Goal: Obtain resource: Download file/media

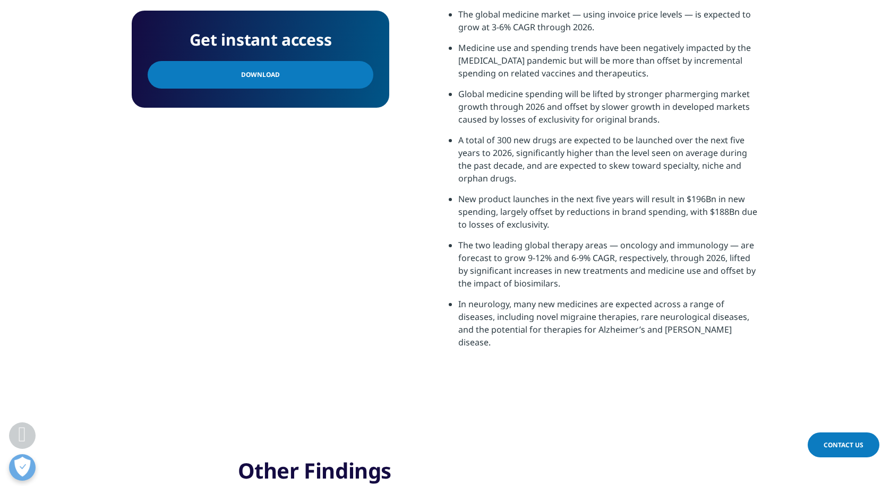
scroll to position [743, 0]
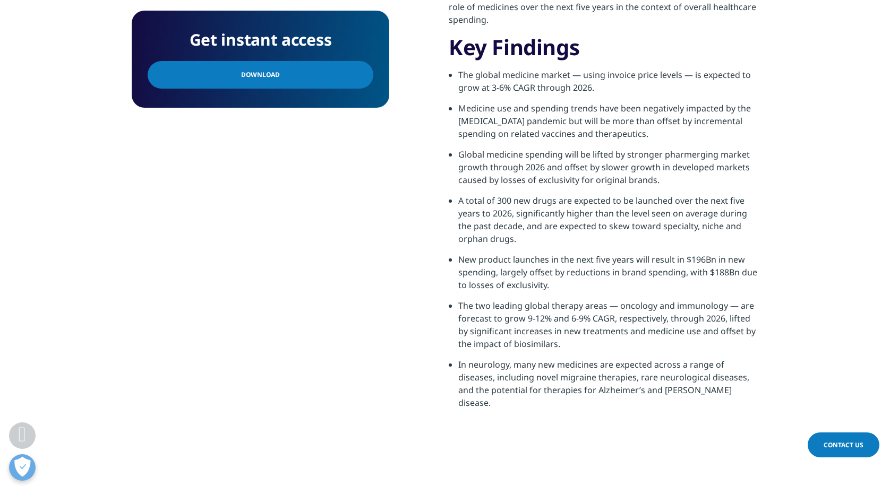
click at [258, 74] on span "Download" at bounding box center [260, 75] width 39 height 12
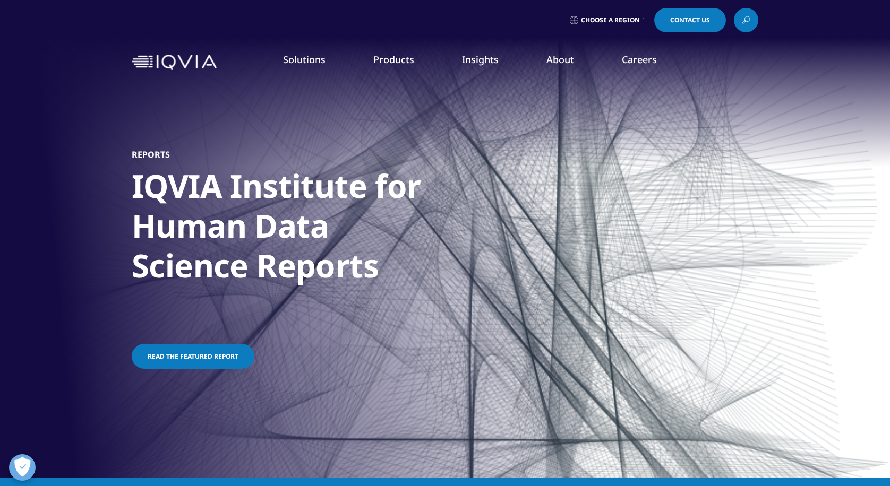
click at [164, 355] on span "Read the featured report" at bounding box center [193, 356] width 91 height 9
click at [235, 357] on link "Read the featured report" at bounding box center [193, 356] width 123 height 25
click at [215, 355] on span "Read the featured report" at bounding box center [193, 356] width 91 height 9
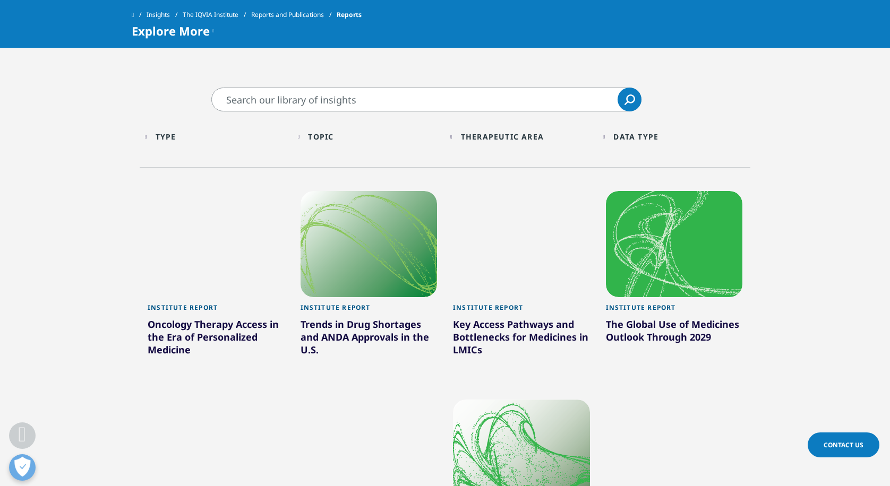
scroll to position [495, 0]
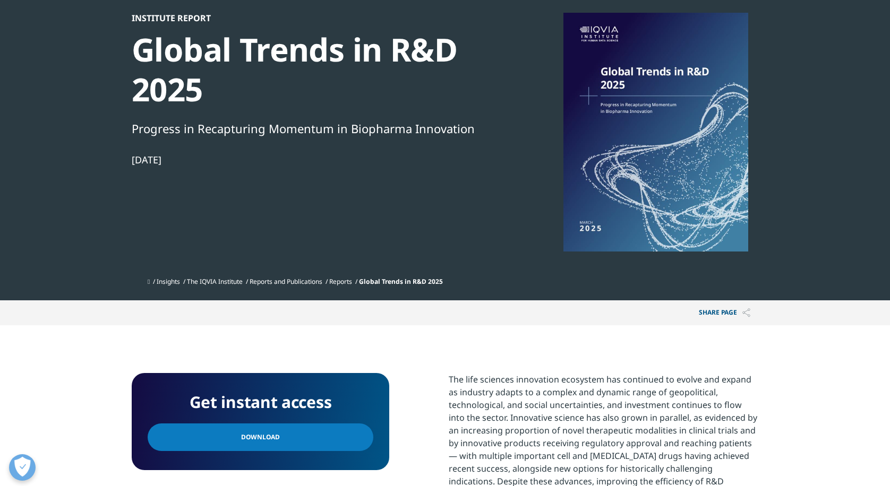
scroll to position [248, 0]
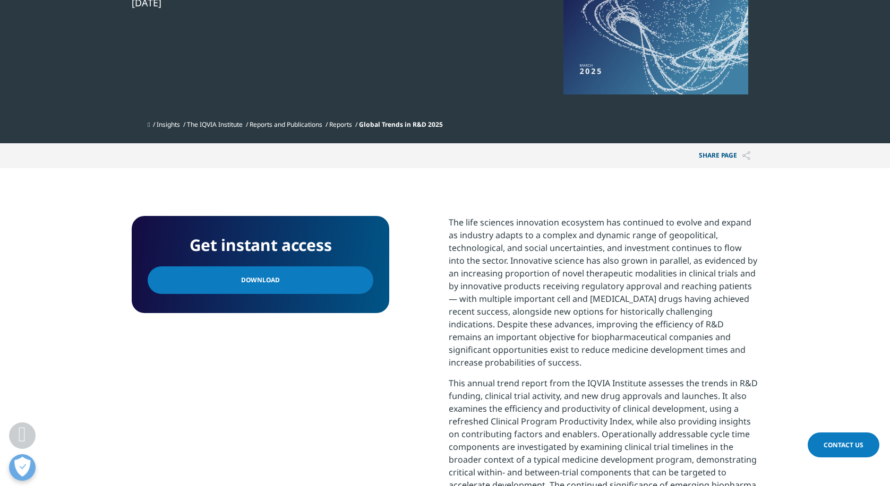
click at [248, 285] on span "Download" at bounding box center [260, 280] width 39 height 12
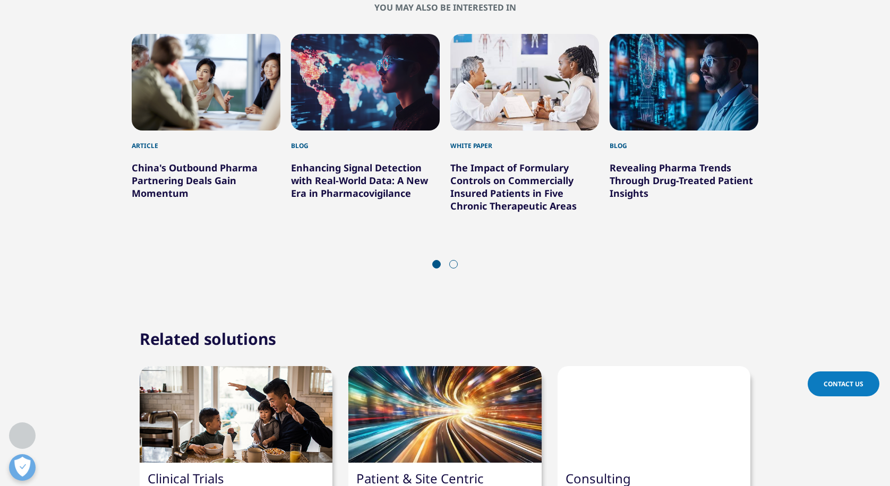
scroll to position [1982, 0]
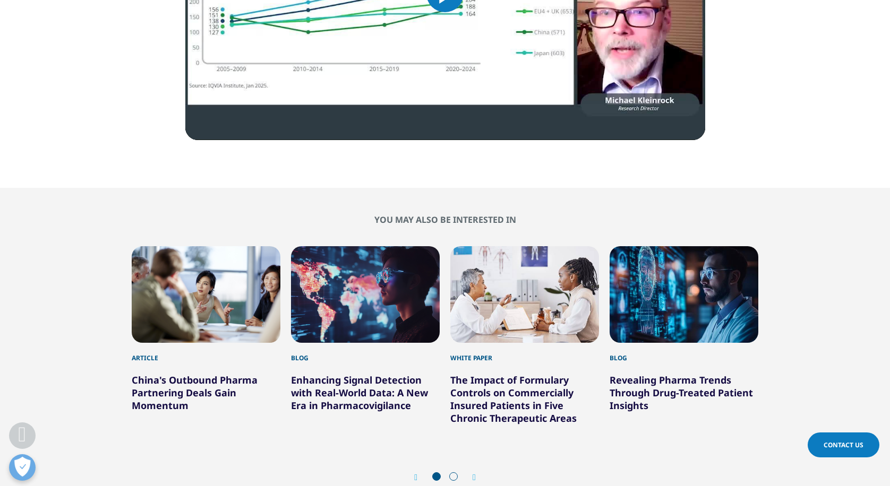
click at [662, 395] on link "Revealing Pharma Trends Through Drug-Treated Patient Insights" at bounding box center [681, 393] width 143 height 38
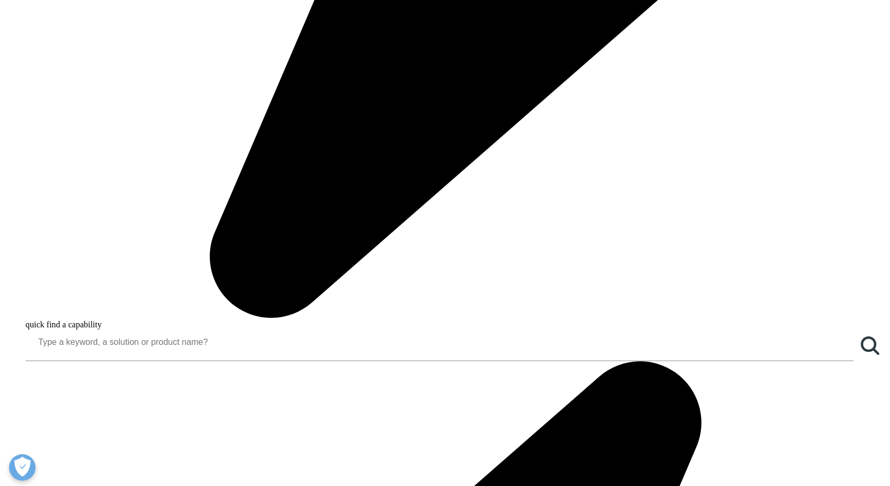
scroll to position [1115, 0]
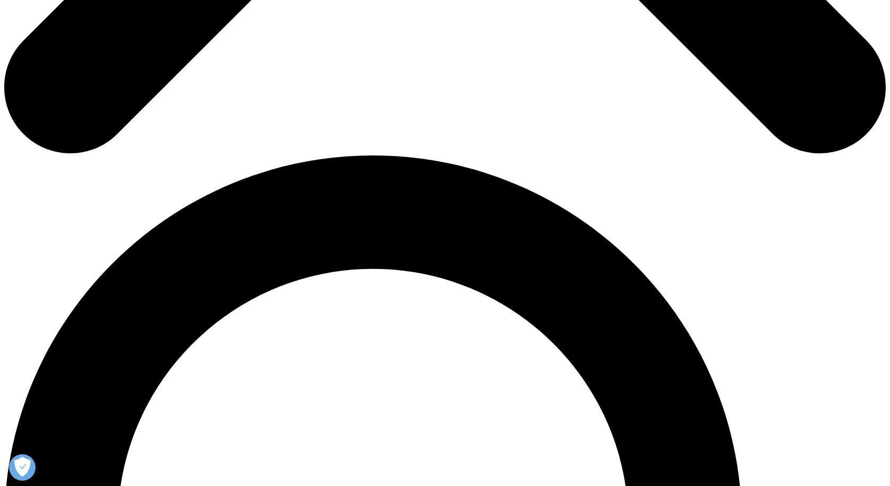
scroll to position [248, 0]
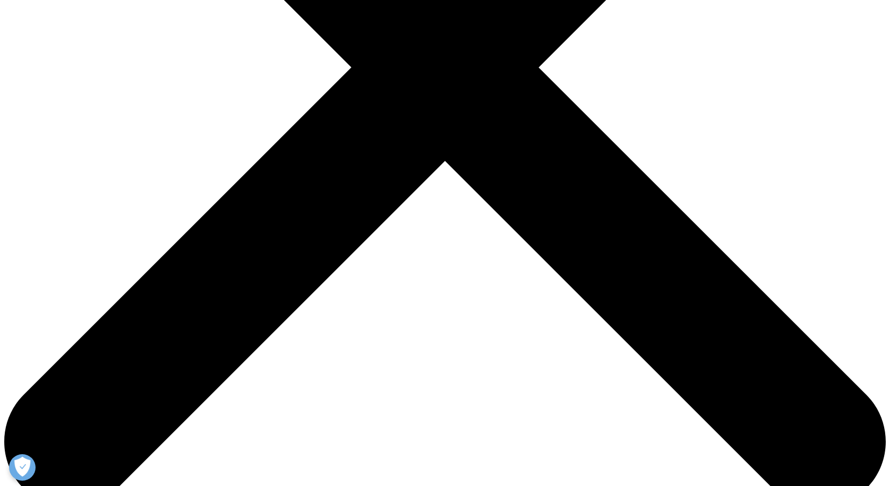
scroll to position [371, 0]
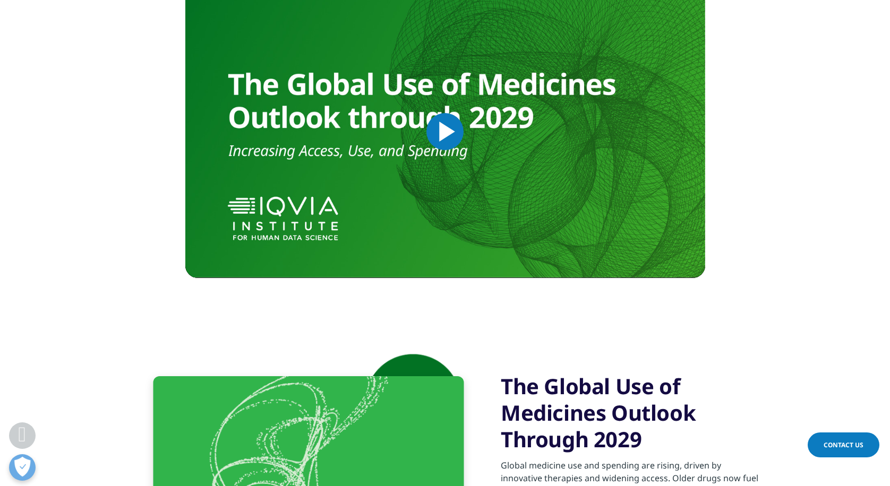
scroll to position [743, 0]
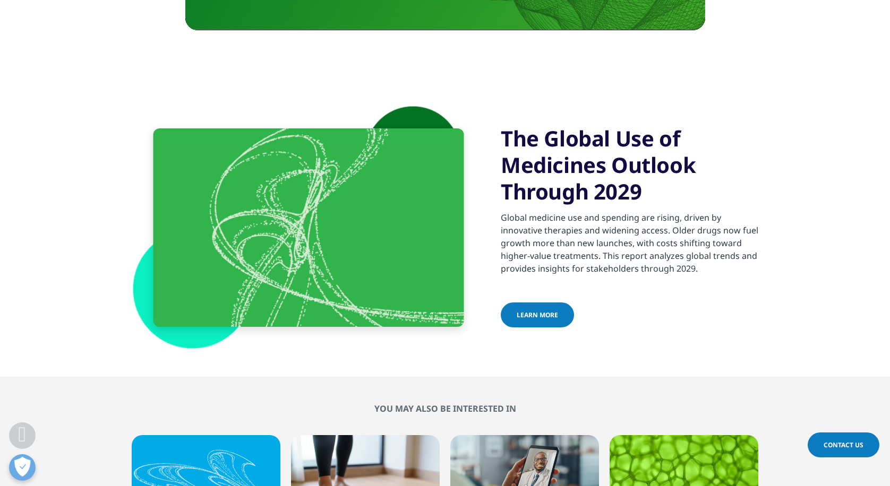
click at [545, 316] on span "learn more" at bounding box center [537, 315] width 41 height 9
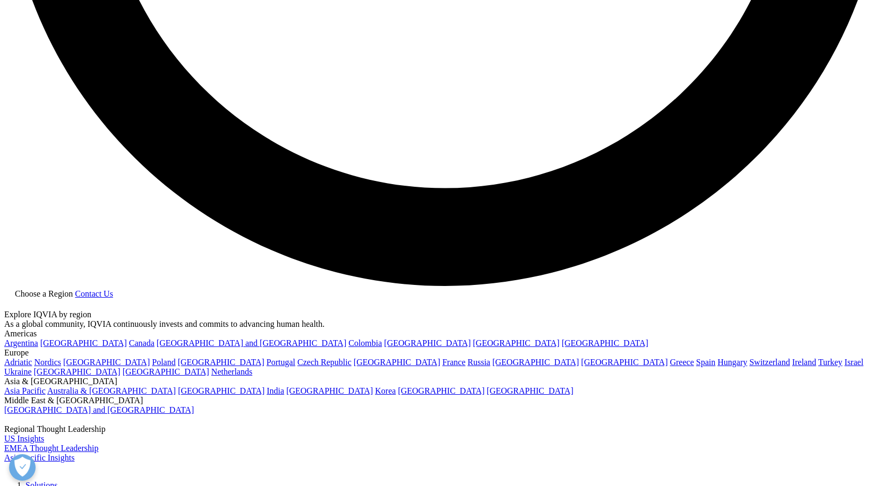
scroll to position [2354, 0]
